Goal: Task Accomplishment & Management: Use online tool/utility

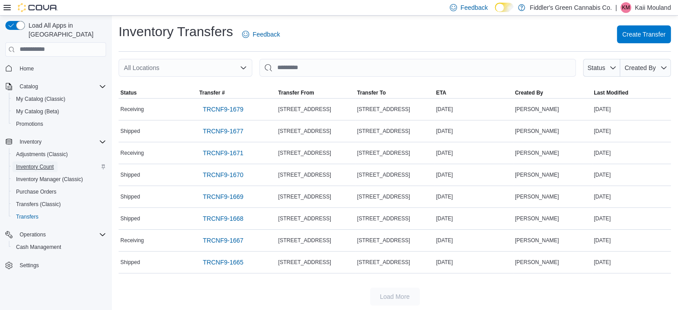
click at [28, 162] on span "Inventory Count" at bounding box center [35, 166] width 38 height 11
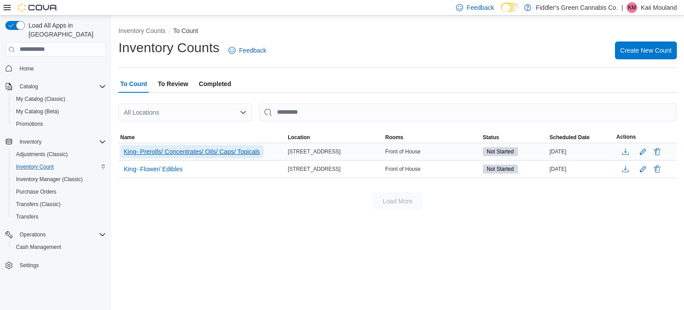
click at [214, 151] on span "King- Prerolls/ Concentrates/ Oils/ Caps/ Topicals" at bounding box center [192, 151] width 136 height 9
click at [208, 150] on span "King- Prerolls/ Concentrates/ Oils/ Caps/ Topicals" at bounding box center [192, 151] width 136 height 9
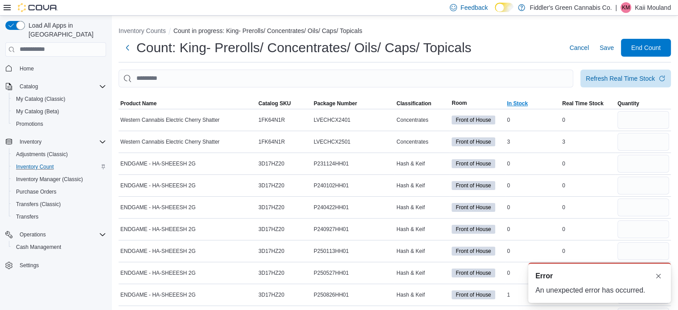
click at [519, 98] on span "In Stock" at bounding box center [532, 103] width 55 height 11
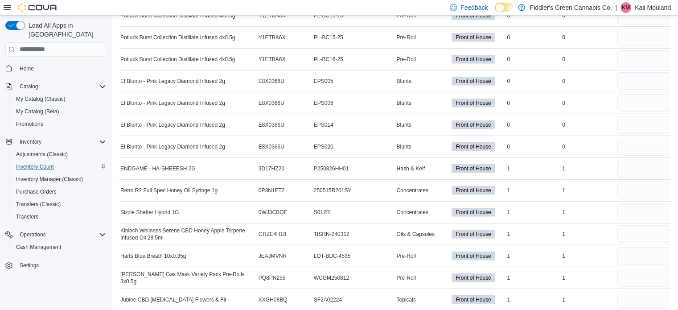
scroll to position [5805, 0]
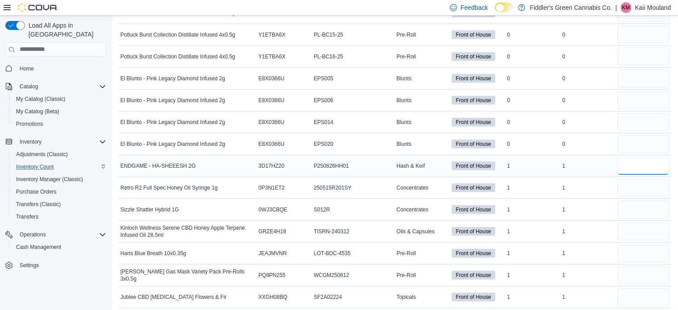
click at [663, 157] on input "number" at bounding box center [643, 166] width 52 height 18
type input "*"
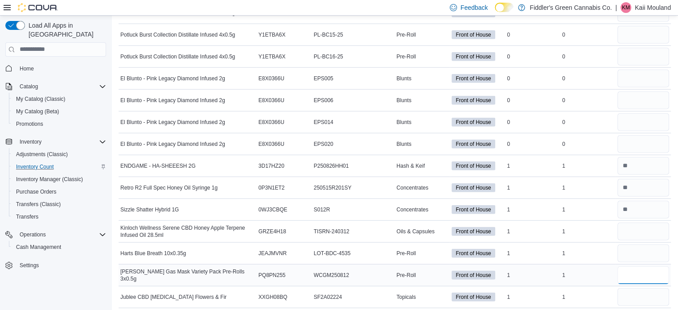
click at [662, 266] on input "number" at bounding box center [643, 275] width 52 height 18
type input "*"
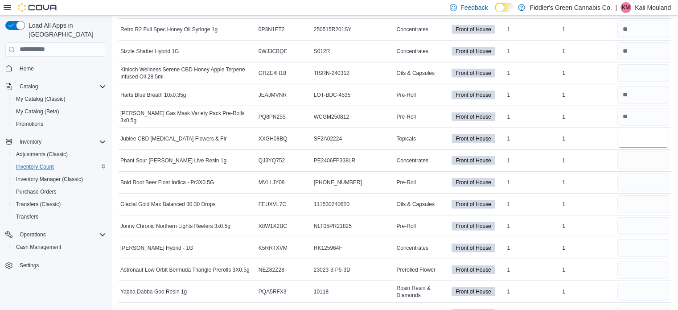
scroll to position [5965, 0]
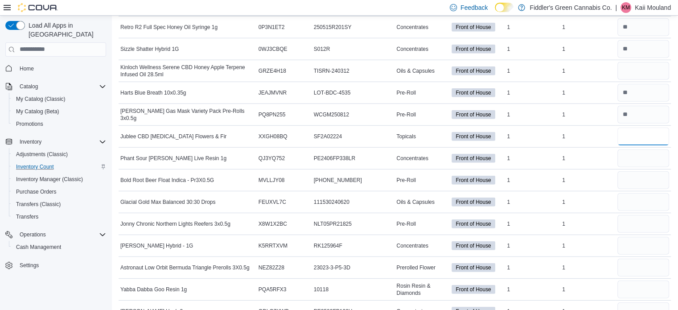
type input "*"
click at [661, 215] on input "number" at bounding box center [643, 224] width 52 height 18
type input "*"
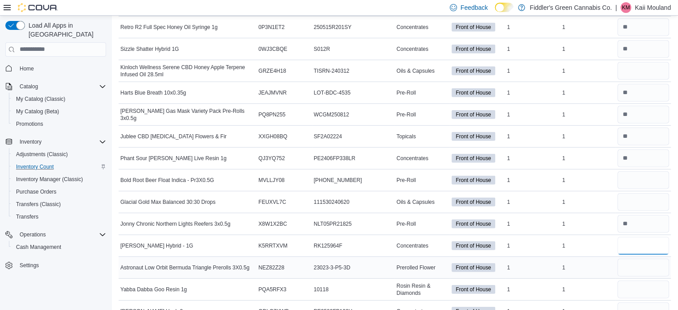
type input "*"
click at [638, 258] on input "number" at bounding box center [643, 267] width 52 height 18
type input "*"
click at [637, 171] on input "number" at bounding box center [643, 180] width 52 height 18
type input "*"
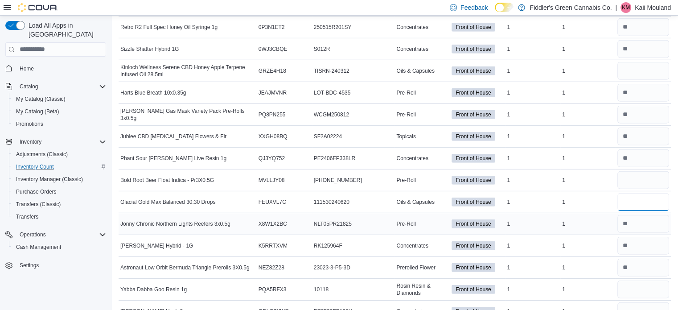
click at [643, 193] on input "number" at bounding box center [643, 202] width 52 height 18
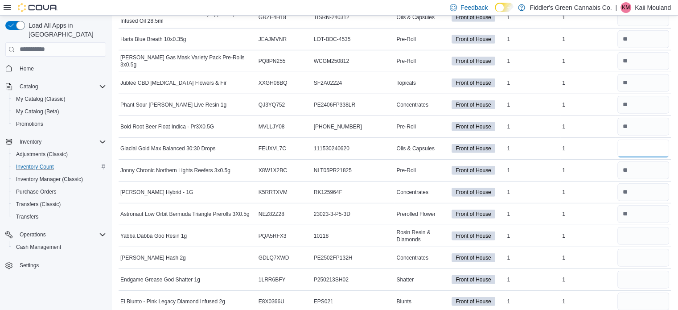
scroll to position [6036, 0]
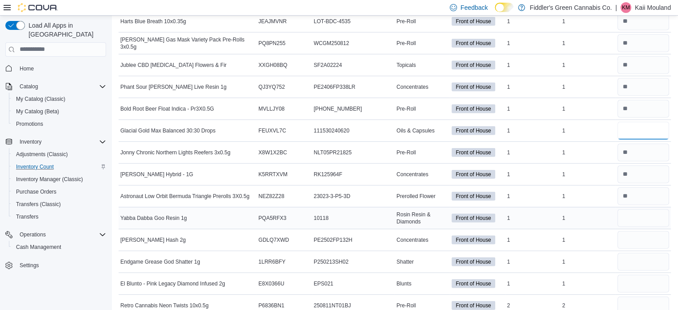
type input "*"
click at [643, 209] on input "number" at bounding box center [643, 218] width 52 height 18
type input "*"
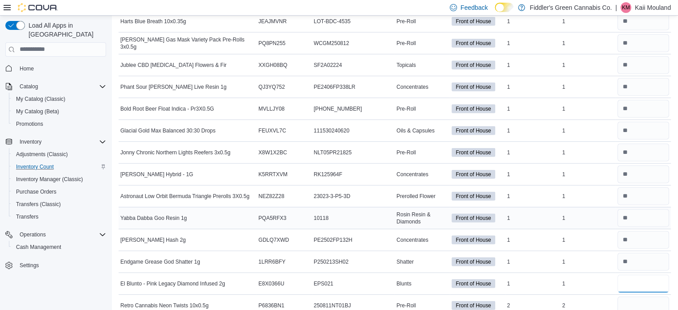
type input "*"
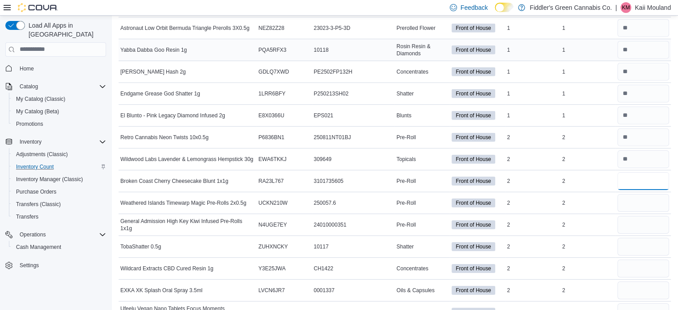
type input "*"
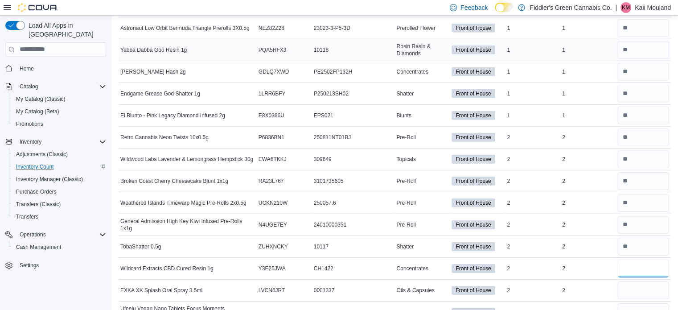
type input "*"
click at [658, 301] on div at bounding box center [642, 311] width 55 height 21
click at [652, 281] on input "number" at bounding box center [643, 290] width 52 height 18
type input "*"
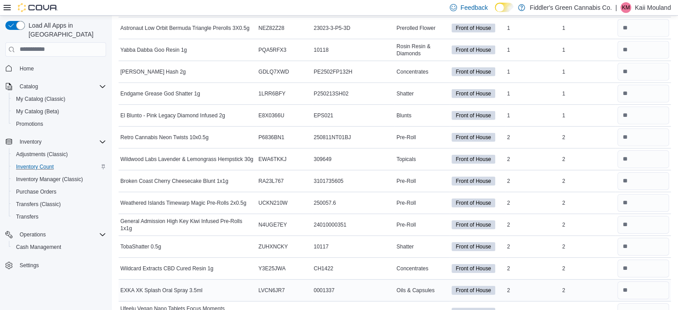
scroll to position [6210, 0]
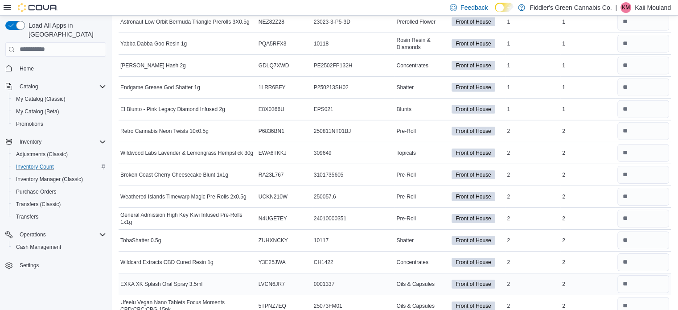
type input "*"
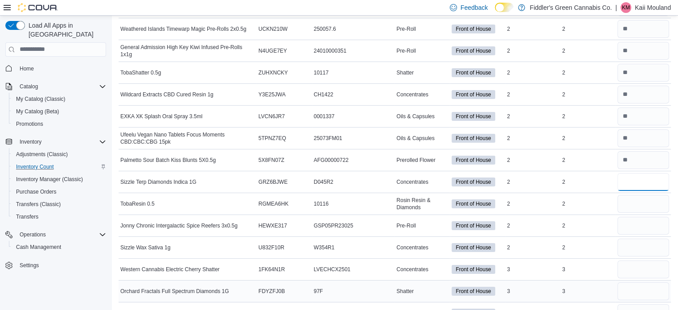
type input "*"
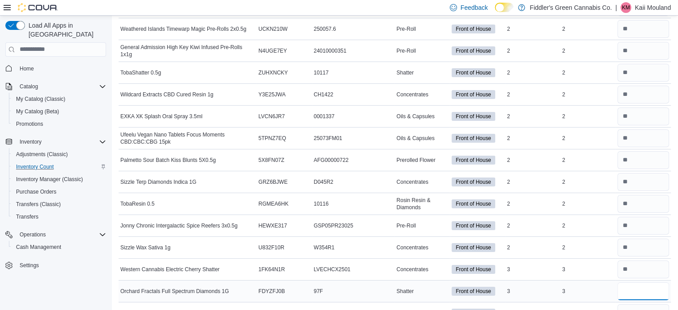
type input "*"
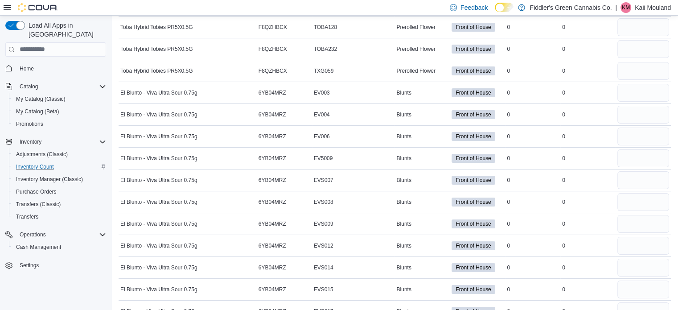
scroll to position [0, 0]
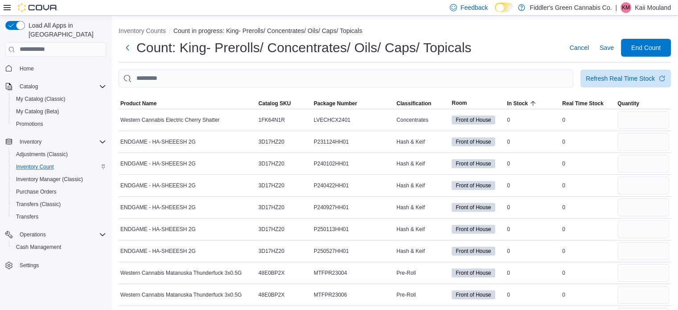
click at [656, 7] on p "Kaii Mouland" at bounding box center [652, 7] width 36 height 11
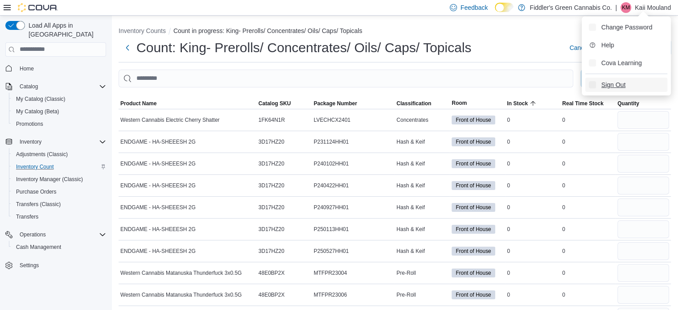
click at [627, 89] on button "Sign Out" at bounding box center [626, 85] width 82 height 14
